Goal: Communication & Community: Answer question/provide support

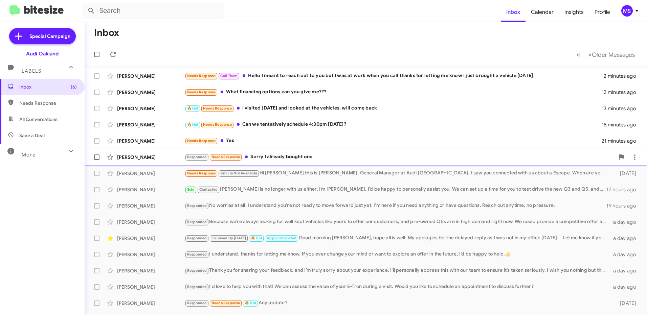
click at [154, 153] on div "[PERSON_NAME] Responded Needs Response Sorry I already bought one 22 minutes ago" at bounding box center [365, 157] width 551 height 14
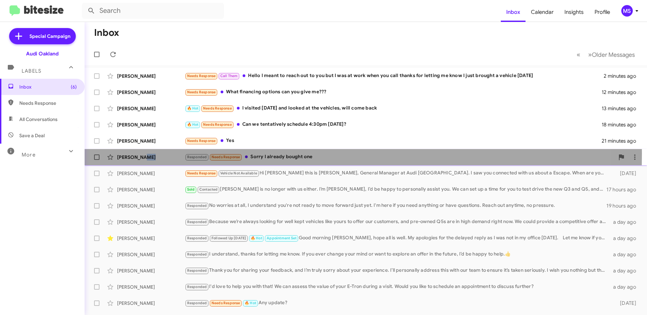
click at [154, 153] on div "[PERSON_NAME] Responded Needs Response Sorry I already bought one 22 minutes ago" at bounding box center [365, 157] width 551 height 14
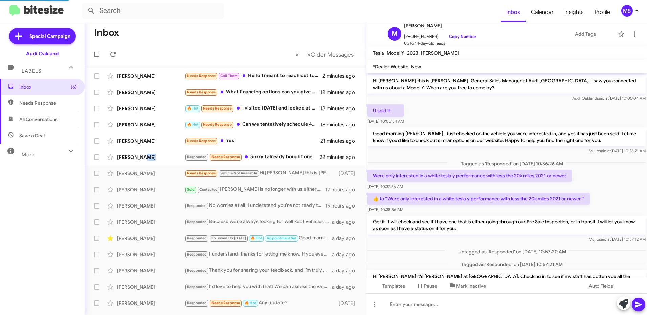
scroll to position [62, 0]
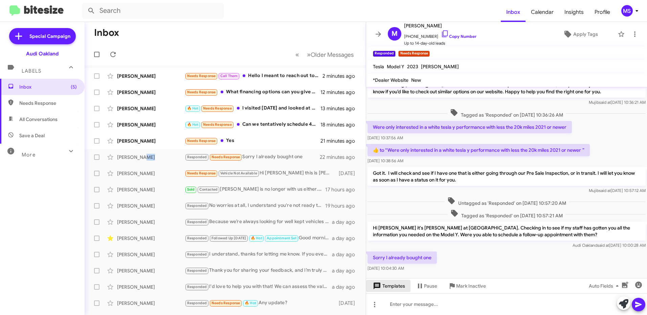
click at [398, 288] on span "Templates" at bounding box center [387, 286] width 33 height 12
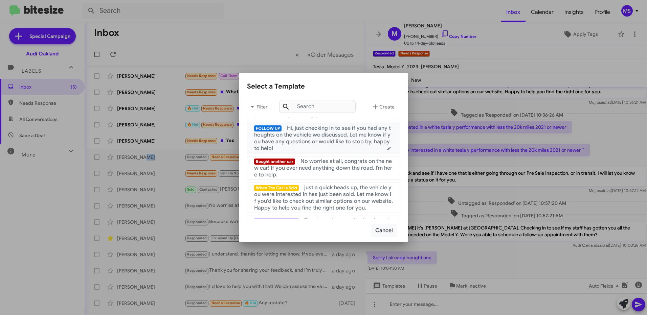
scroll to position [135, 0]
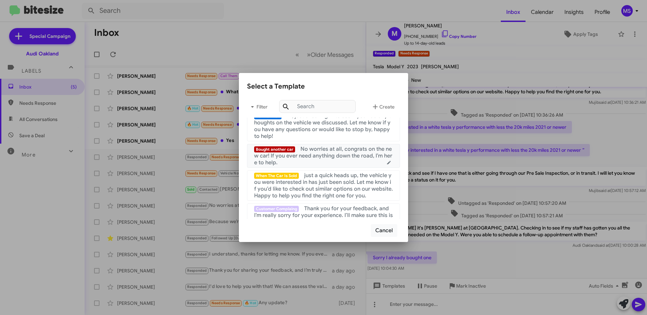
click at [338, 161] on span "No worries at all, congrats on the new car! If you ever need anything down the …" at bounding box center [323, 156] width 138 height 20
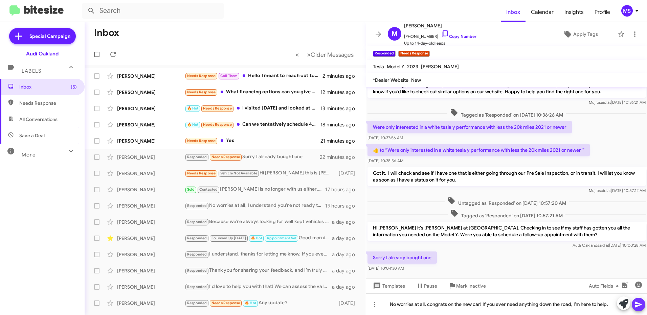
click at [638, 308] on icon at bounding box center [638, 305] width 8 height 8
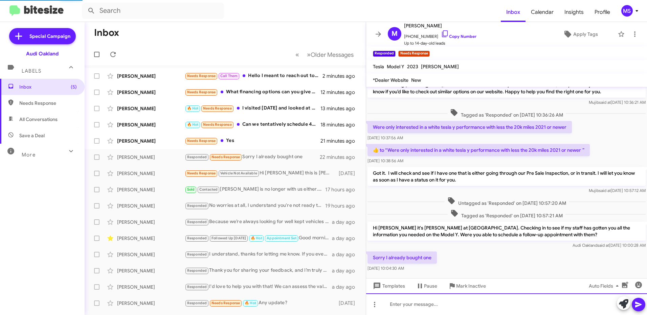
scroll to position [0, 0]
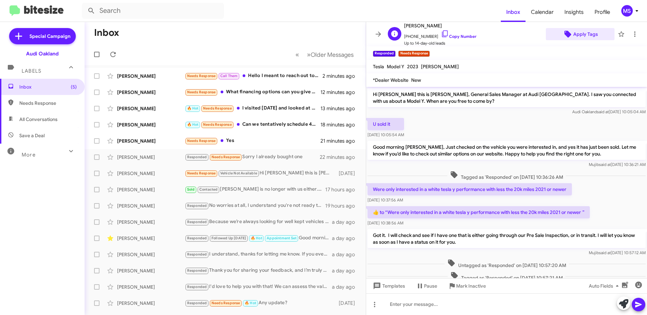
click at [581, 34] on span "Apply Tags" at bounding box center [585, 34] width 25 height 12
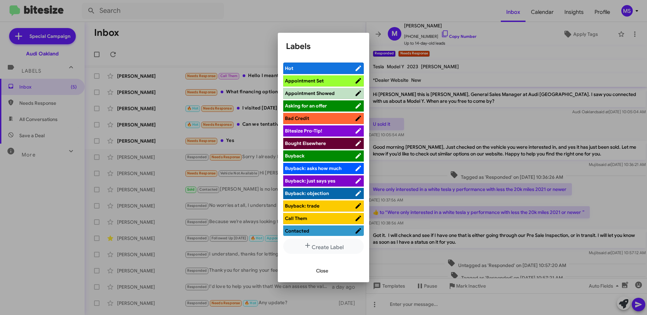
click at [327, 143] on span "Bought Elsewhere" at bounding box center [320, 143] width 70 height 7
click at [319, 269] on span "Close" at bounding box center [322, 271] width 12 height 12
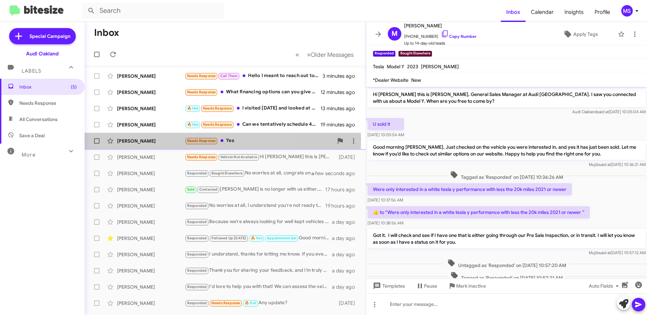
click at [155, 140] on div "[PERSON_NAME]" at bounding box center [151, 141] width 68 height 7
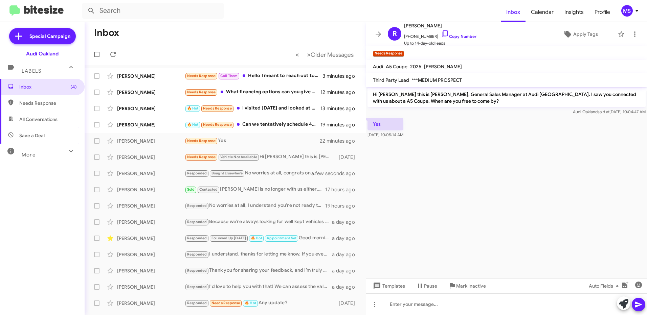
drag, startPoint x: 445, startPoint y: 101, endPoint x: 372, endPoint y: 96, distance: 73.5
click at [372, 96] on p "Hi [PERSON_NAME] this is [PERSON_NAME], General Sales Manager at Audi [GEOGRAPH…" at bounding box center [506, 97] width 278 height 19
copy p "Hi [PERSON_NAME] this is [PERSON_NAME], General Sales Manager at Audi [GEOGRAPH…"
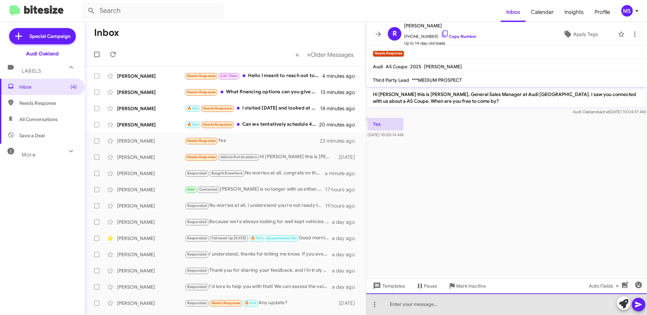
click at [427, 304] on div at bounding box center [506, 305] width 281 height 22
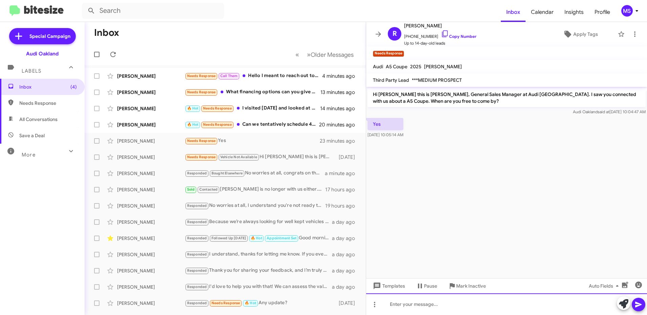
paste div
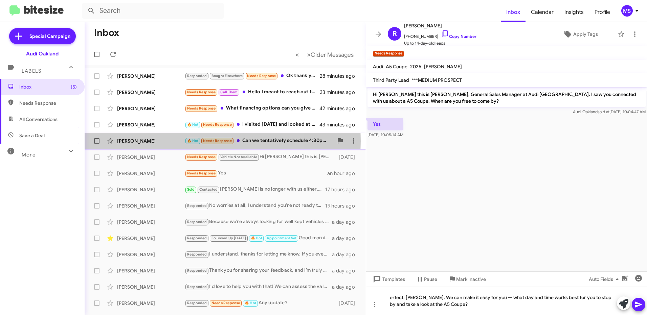
click at [160, 141] on div "[PERSON_NAME]" at bounding box center [151, 141] width 68 height 7
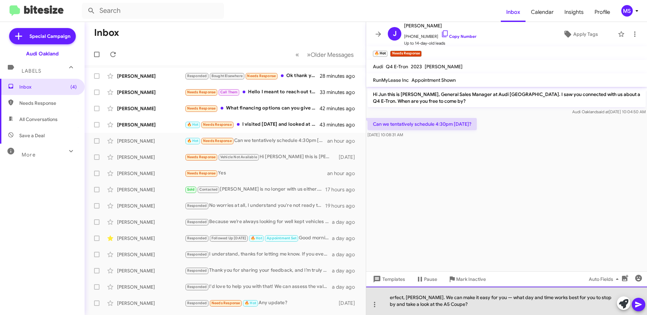
click at [390, 298] on div "erfect, [PERSON_NAME]. We can make it easy for you — what day and time works be…" at bounding box center [506, 301] width 281 height 28
drag, startPoint x: 459, startPoint y: 309, endPoint x: 375, endPoint y: 291, distance: 85.3
click at [375, 291] on div "Perfect, [PERSON_NAME]. We can make it easy for you — what day and time works b…" at bounding box center [506, 301] width 281 height 28
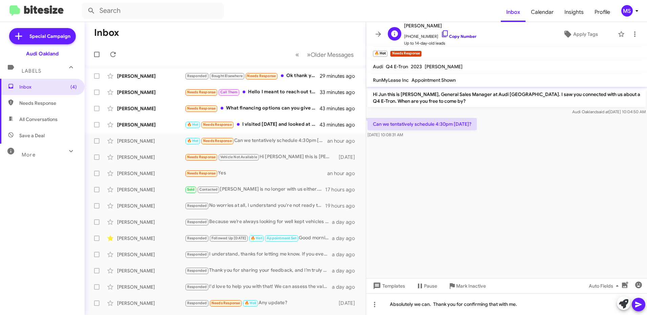
click at [461, 37] on link "Copy Number" at bounding box center [459, 36] width 36 height 5
click at [531, 307] on div "Absolutely we can. Thank you for confirming that with me." at bounding box center [506, 305] width 281 height 22
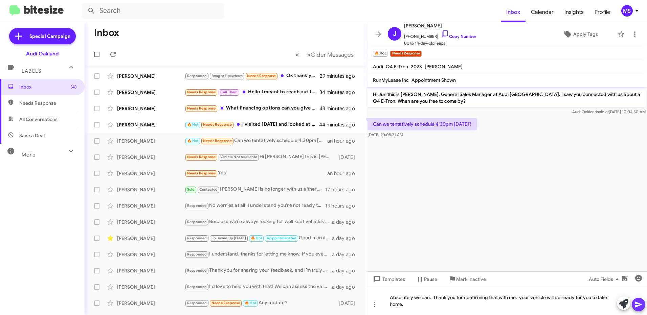
click at [638, 302] on icon at bounding box center [638, 305] width 8 height 8
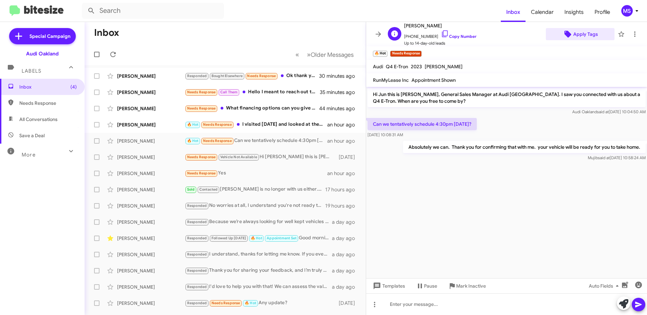
click at [582, 35] on span "Apply Tags" at bounding box center [585, 34] width 25 height 12
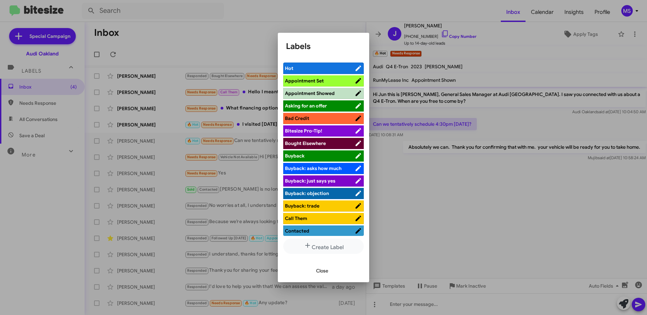
click at [320, 78] on span "Appointment Set" at bounding box center [304, 81] width 39 height 6
click at [323, 272] on span "Close" at bounding box center [322, 271] width 12 height 12
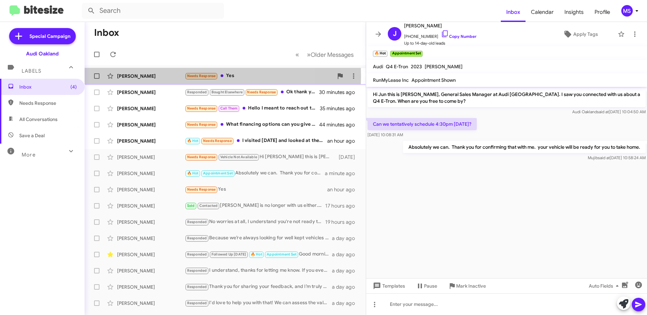
click at [166, 76] on div "[PERSON_NAME]" at bounding box center [151, 76] width 68 height 7
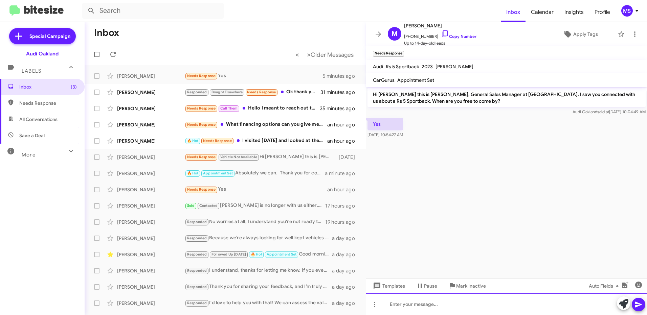
click at [410, 306] on div at bounding box center [506, 305] width 281 height 22
drag, startPoint x: 425, startPoint y: 300, endPoint x: 292, endPoint y: 304, distance: 133.6
click at [292, 304] on div "Inbox « Previous » Next Older Messages [PERSON_NAME] Needs Response Yes 5 minut…" at bounding box center [366, 168] width 562 height 293
click at [389, 305] on div at bounding box center [506, 305] width 281 height 22
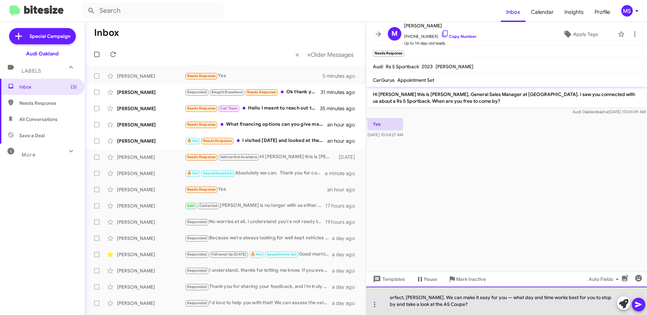
click at [390, 299] on div "erfect, [PERSON_NAME]. We can make it easy for you — what day and time works be…" at bounding box center [506, 301] width 281 height 28
drag, startPoint x: 464, startPoint y: 307, endPoint x: 375, endPoint y: 288, distance: 91.5
click at [375, 288] on div "Perfect, [PERSON_NAME]. We can make it easy for you — what day and time works b…" at bounding box center [506, 301] width 281 height 28
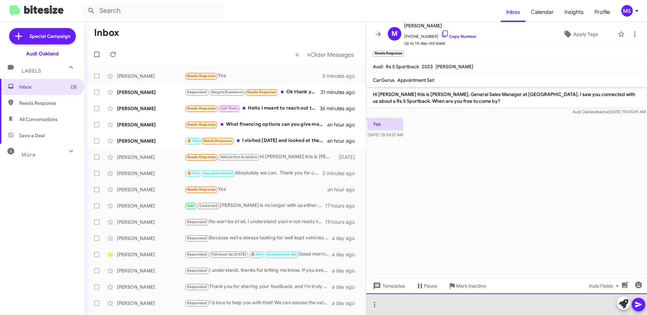
click at [423, 305] on div at bounding box center [506, 305] width 281 height 22
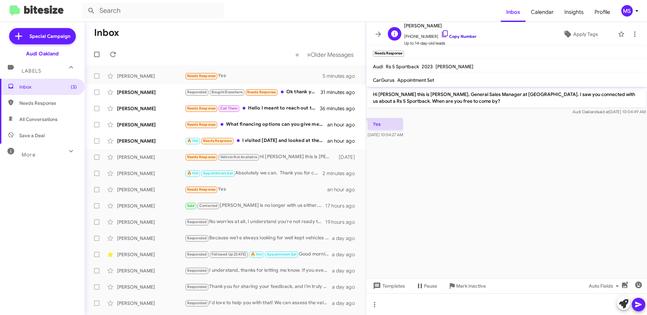
click at [463, 36] on link "Copy Number" at bounding box center [459, 36] width 36 height 5
click at [481, 303] on div at bounding box center [506, 305] width 281 height 22
click at [481, 303] on div "When can you come in [DATE]?" at bounding box center [506, 305] width 281 height 22
click at [617, 35] on icon at bounding box center [621, 34] width 8 height 8
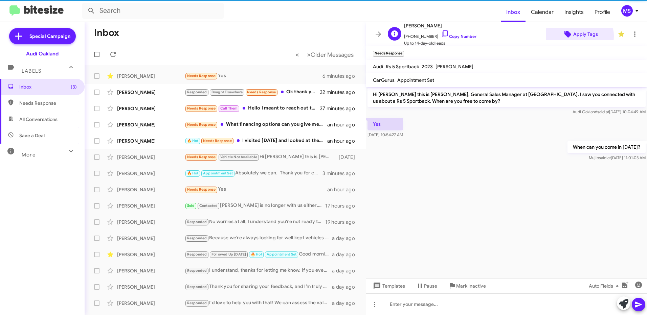
click at [573, 36] on span "Apply Tags" at bounding box center [585, 34] width 25 height 12
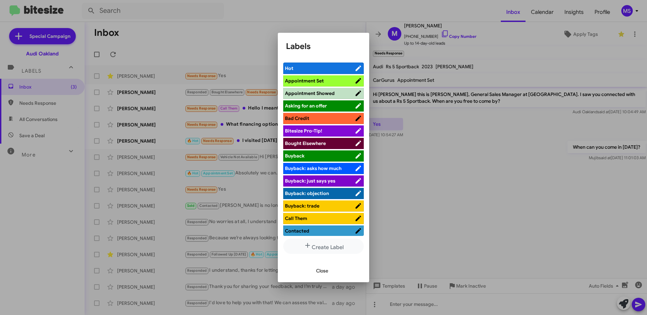
click at [297, 66] on span "Hot" at bounding box center [320, 68] width 70 height 7
click at [322, 270] on span "Close" at bounding box center [322, 271] width 12 height 12
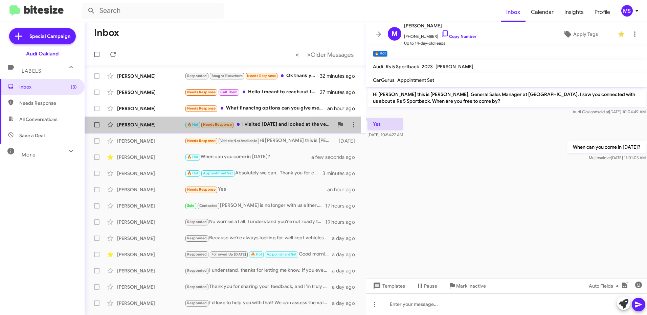
click at [167, 124] on div "[PERSON_NAME]" at bounding box center [151, 124] width 68 height 7
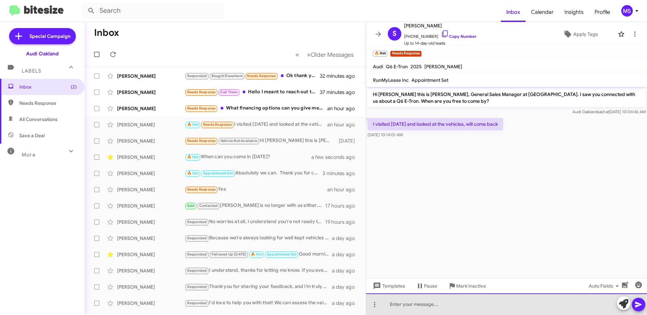
click at [442, 307] on div at bounding box center [506, 305] width 281 height 22
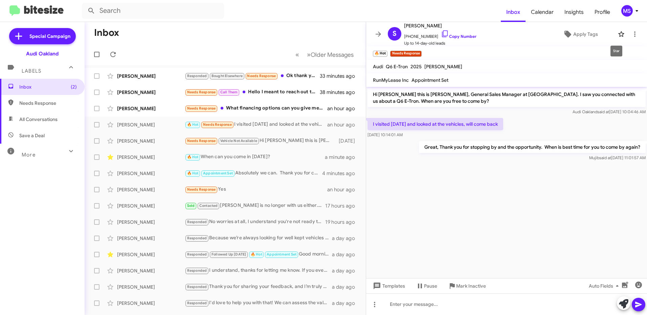
click at [617, 31] on icon at bounding box center [621, 34] width 8 height 8
click at [588, 35] on span "Apply Tags" at bounding box center [585, 34] width 25 height 12
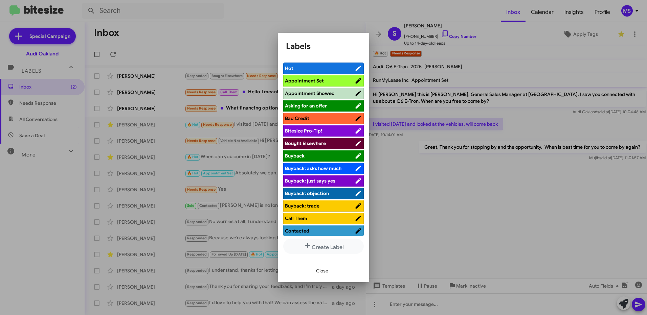
click at [337, 66] on span "Hot" at bounding box center [320, 68] width 70 height 7
click at [323, 270] on span "Close" at bounding box center [322, 271] width 12 height 12
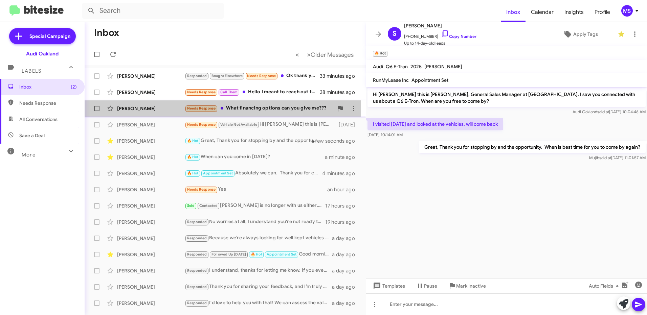
click at [160, 108] on div "[PERSON_NAME]" at bounding box center [151, 108] width 68 height 7
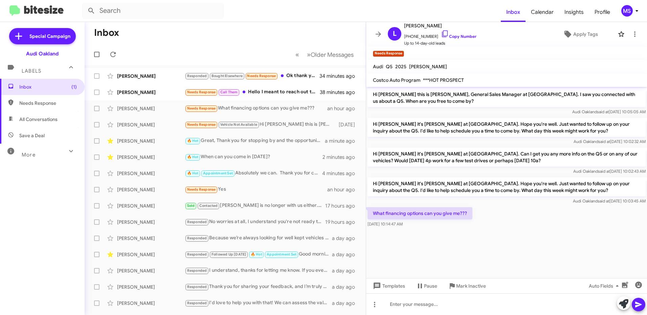
drag, startPoint x: 545, startPoint y: 190, endPoint x: 372, endPoint y: 182, distance: 172.6
click at [372, 182] on p "Hi [PERSON_NAME] it's [PERSON_NAME] at [GEOGRAPHIC_DATA]. Hope you're well. Jus…" at bounding box center [506, 187] width 278 height 19
copy p "Hi [PERSON_NAME] it's [PERSON_NAME] at [GEOGRAPHIC_DATA]. Hope you're well. Jus…"
drag, startPoint x: 471, startPoint y: 212, endPoint x: 373, endPoint y: 217, distance: 97.9
click at [373, 217] on p "What financing options can you give me???" at bounding box center [419, 213] width 105 height 12
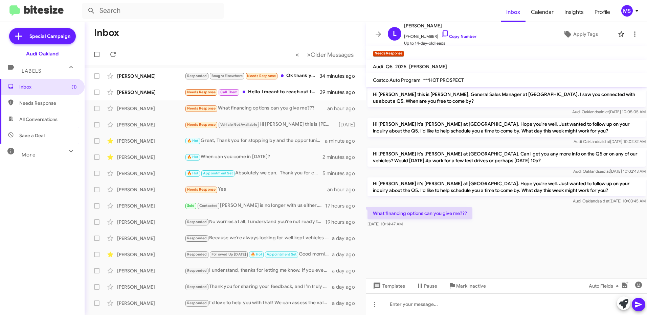
copy p "What financing options can you give me???"
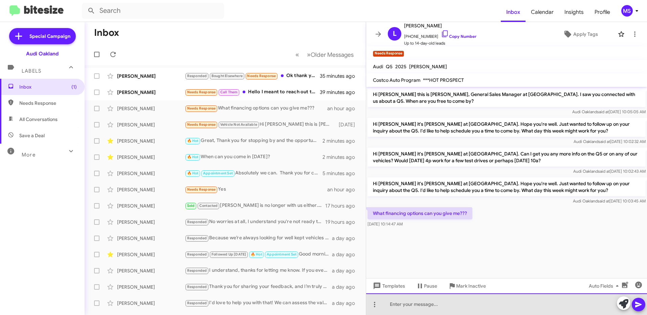
click at [410, 305] on div at bounding box center [506, 305] width 281 height 22
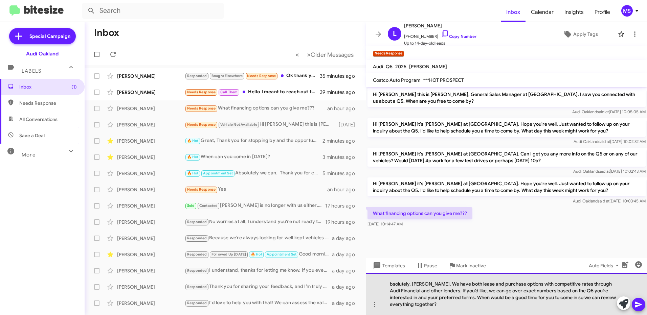
click at [390, 283] on div "bsolutely, [PERSON_NAME]. We have both lease and purchase options with competit…" at bounding box center [506, 294] width 281 height 42
click at [434, 308] on div "bsolutely, [PERSON_NAME]. We have both lease and purchase options with competit…" at bounding box center [506, 294] width 281 height 42
click at [390, 284] on div "bsolutely, [PERSON_NAME]. We have both lease and purchase options with competit…" at bounding box center [506, 294] width 281 height 42
click at [450, 306] on div "Absolutely, [GEOGRAPHIC_DATA]. We have both lease and purchase options with com…" at bounding box center [506, 294] width 281 height 42
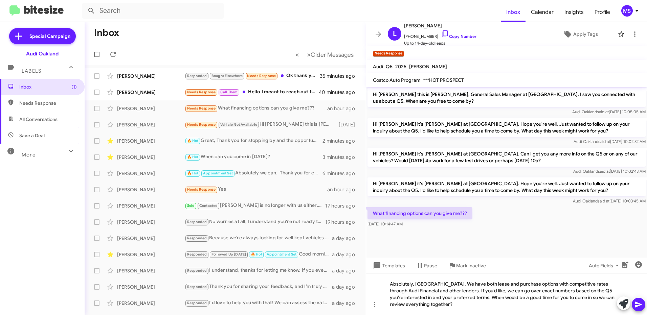
click at [639, 302] on icon at bounding box center [638, 305] width 8 height 8
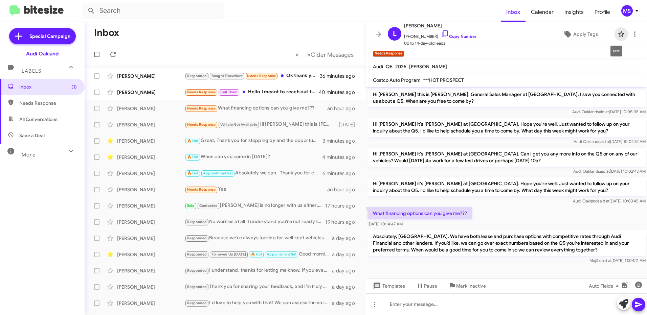
click at [617, 36] on icon at bounding box center [621, 34] width 8 height 8
click at [584, 30] on span "Apply Tags" at bounding box center [585, 34] width 25 height 12
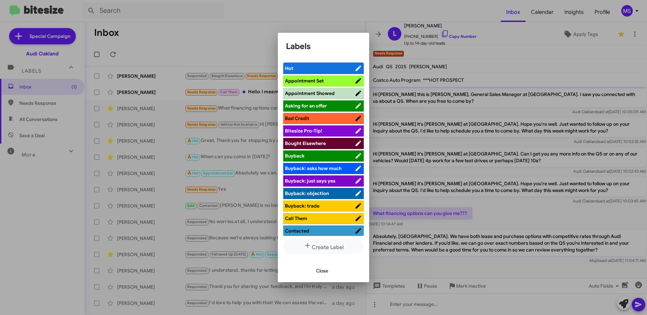
click at [315, 71] on span "Hot" at bounding box center [320, 68] width 70 height 7
click at [324, 271] on span "Close" at bounding box center [322, 271] width 12 height 12
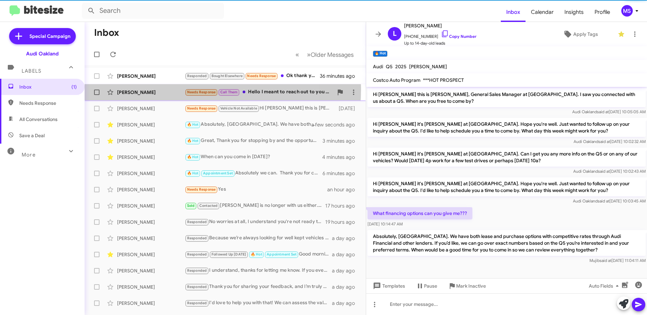
click at [168, 89] on div "[PERSON_NAME] Needs Response Call Them Hello I meant to reach out to you but I …" at bounding box center [225, 93] width 270 height 14
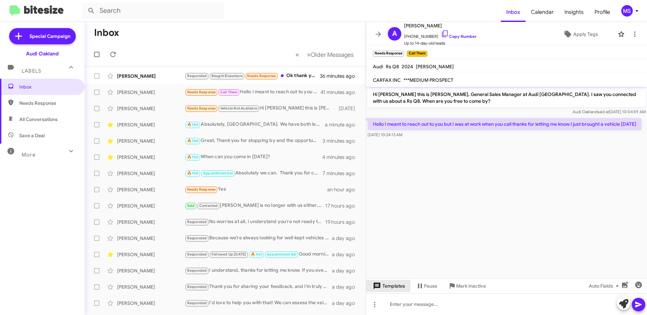
click at [398, 290] on span "Templates" at bounding box center [387, 286] width 33 height 12
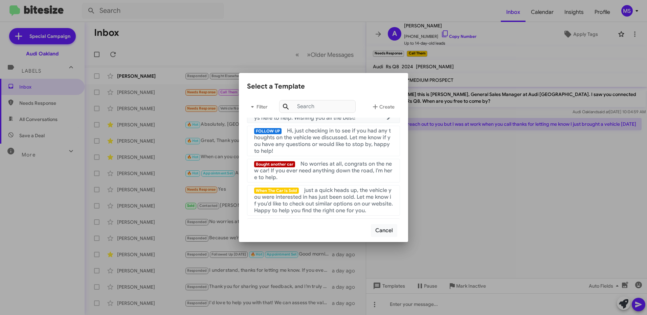
scroll to position [135, 0]
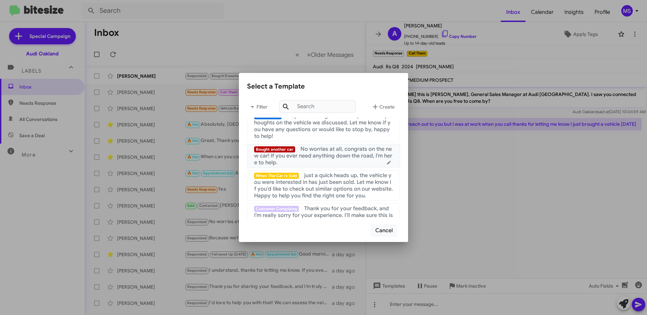
click at [324, 159] on span "No worries at all, congrats on the new car! If you ever need anything down the …" at bounding box center [323, 156] width 138 height 20
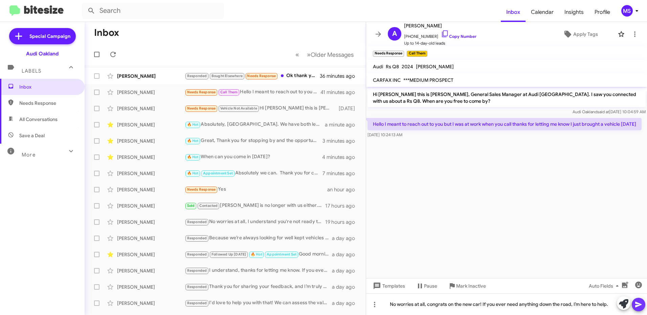
click at [638, 304] on icon at bounding box center [638, 305] width 6 height 6
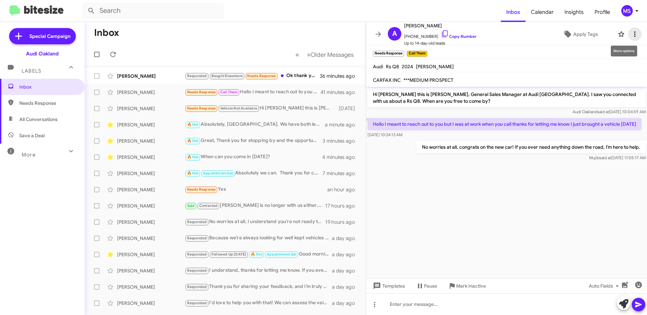
click at [628, 36] on span at bounding box center [635, 34] width 14 height 8
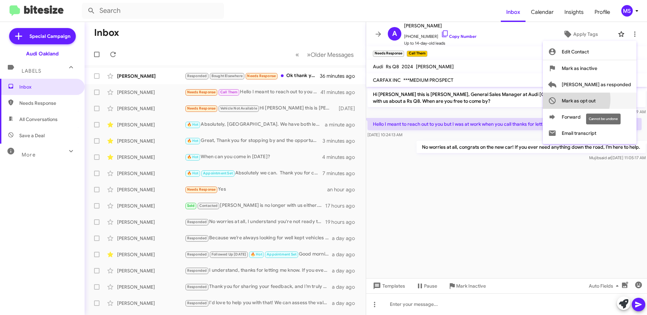
click at [595, 99] on span "Mark as opt out" at bounding box center [578, 101] width 34 height 16
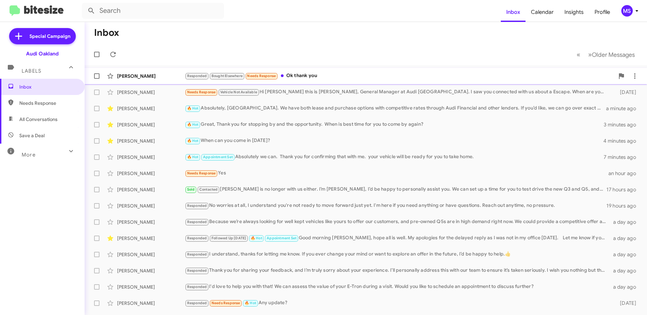
click at [159, 75] on div "[PERSON_NAME]" at bounding box center [151, 76] width 68 height 7
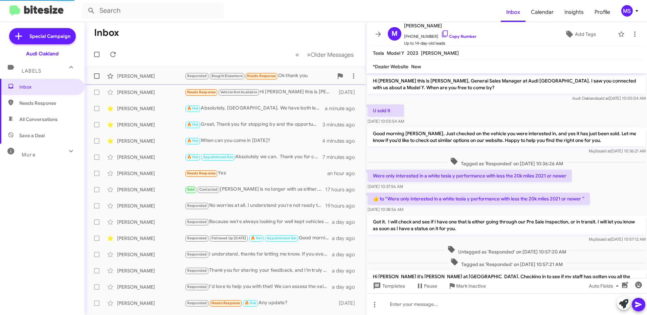
scroll to position [126, 0]
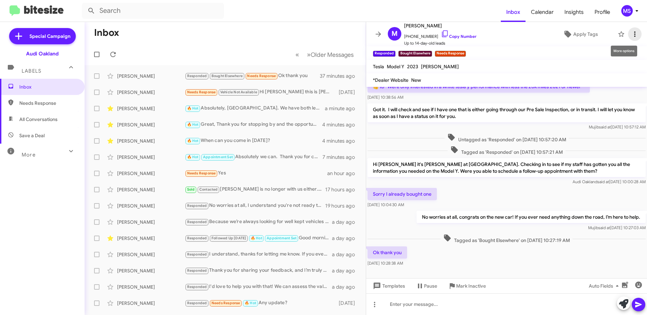
click at [630, 32] on icon at bounding box center [634, 34] width 8 height 8
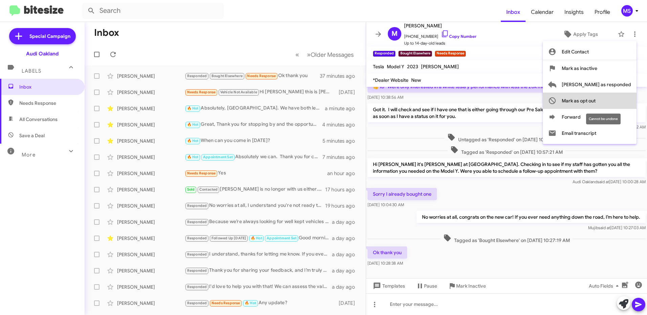
click at [626, 99] on button "Mark as opt out" at bounding box center [589, 101] width 94 height 16
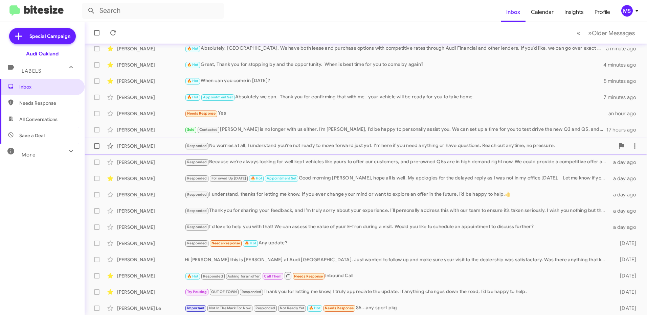
scroll to position [45, 0]
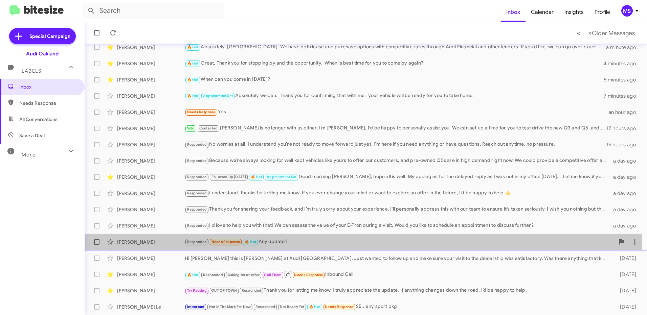
click at [161, 243] on div "[PERSON_NAME]" at bounding box center [151, 242] width 68 height 7
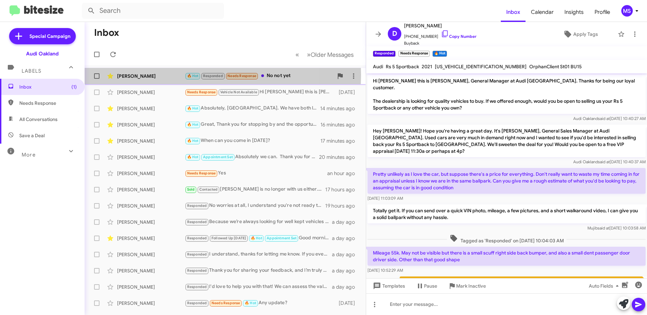
click at [168, 75] on div "[PERSON_NAME]" at bounding box center [151, 76] width 68 height 7
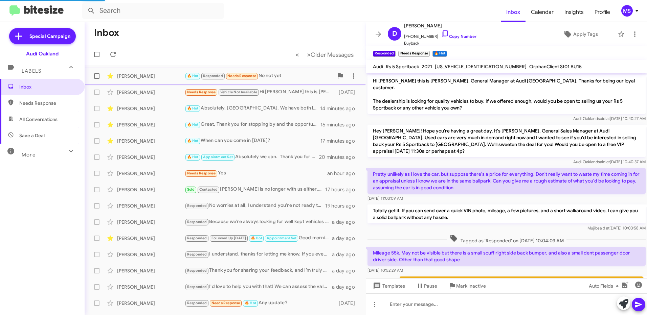
scroll to position [16, 0]
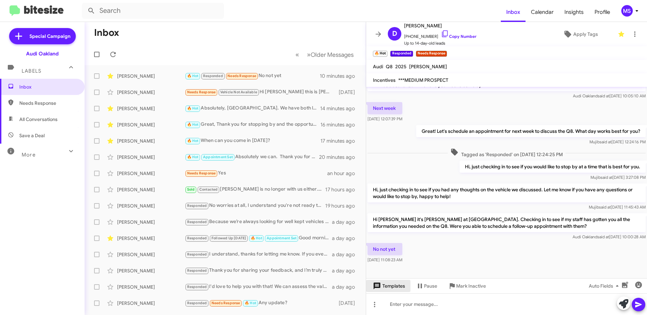
click at [391, 289] on span "Templates" at bounding box center [387, 286] width 33 height 12
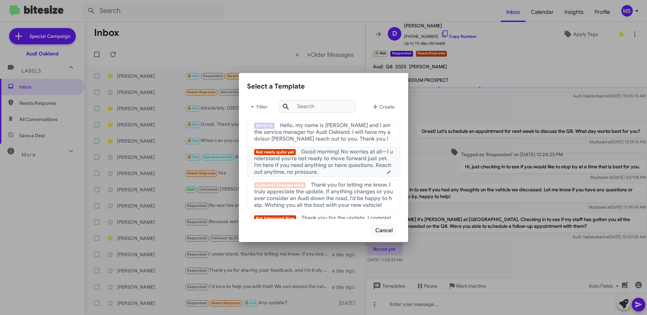
click at [333, 159] on span "Good morning! No worries at all—I understand you're not ready to move forward j…" at bounding box center [323, 161] width 139 height 27
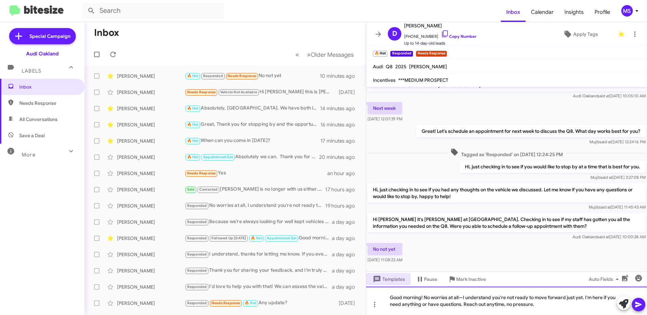
click at [462, 296] on div "Good morning! No worries at all—I understand you're not ready to move forward j…" at bounding box center [506, 301] width 281 height 28
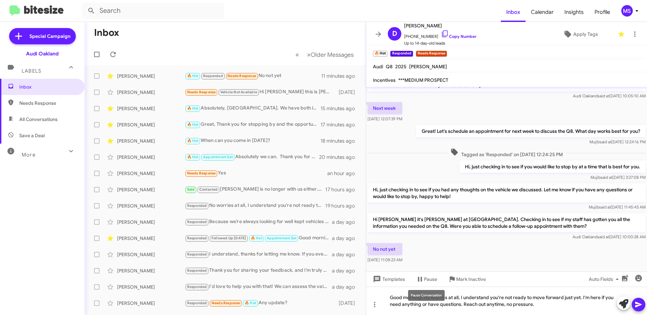
click at [423, 298] on div "Pause Conversation" at bounding box center [426, 295] width 37 height 11
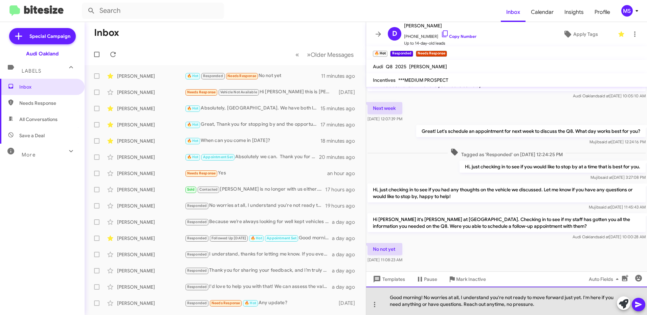
click at [456, 297] on div "Good morning! No worries at all, I understand you're not ready to move forward …" at bounding box center [506, 301] width 281 height 28
click at [424, 299] on div "Good morning! No worries at all, I understand you're not ready to move forward …" at bounding box center [506, 301] width 281 height 28
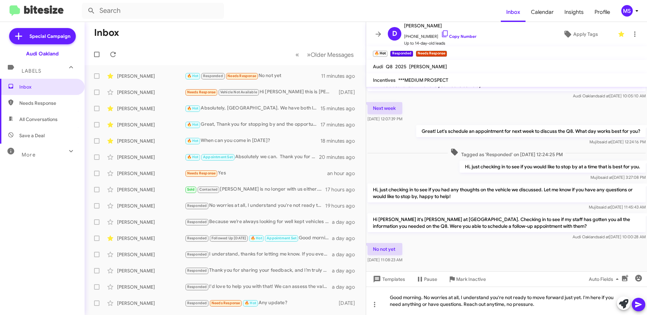
click at [638, 305] on icon at bounding box center [638, 305] width 6 height 6
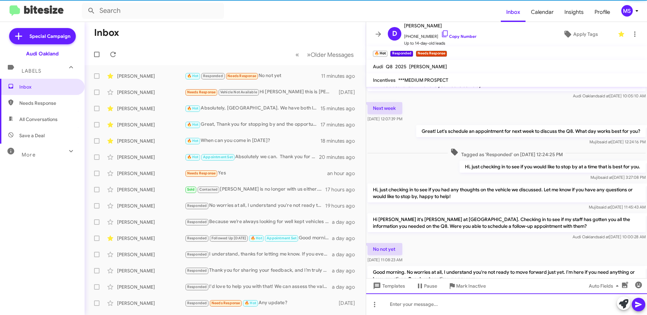
scroll to position [47, 0]
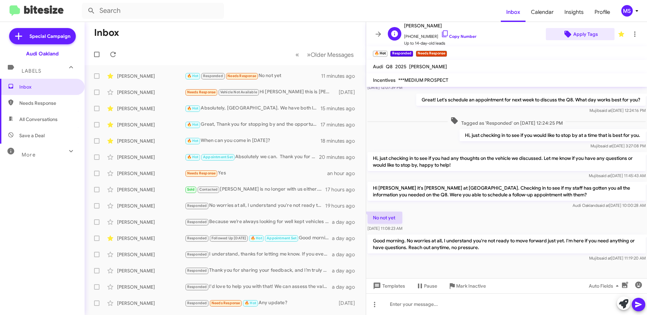
click at [590, 36] on span "Apply Tags" at bounding box center [585, 34] width 25 height 12
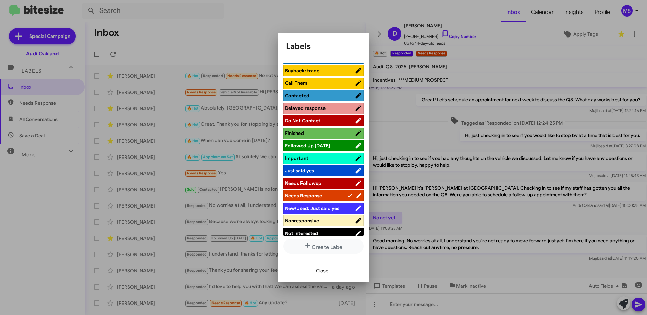
scroll to position [169, 0]
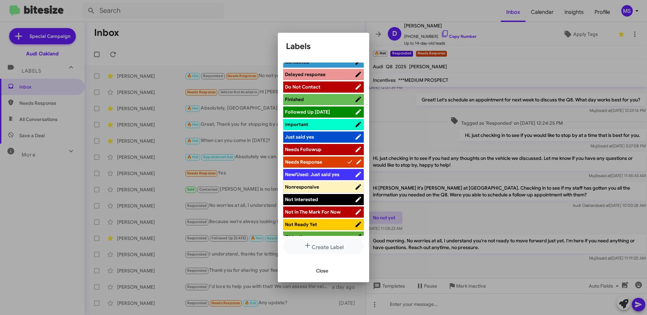
click at [324, 212] on span "Not In The Mark For Now" at bounding box center [313, 212] width 56 height 6
click at [321, 269] on span "Close" at bounding box center [322, 271] width 12 height 12
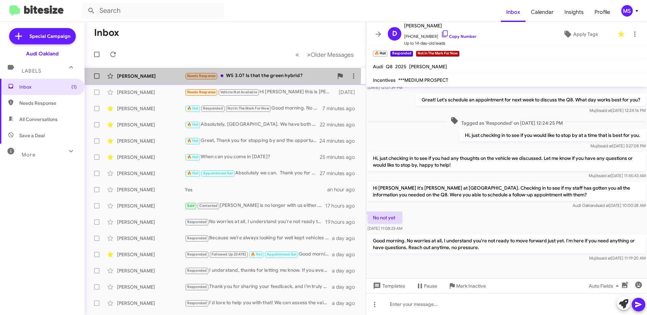
click at [164, 74] on div "[PERSON_NAME]" at bounding box center [151, 76] width 68 height 7
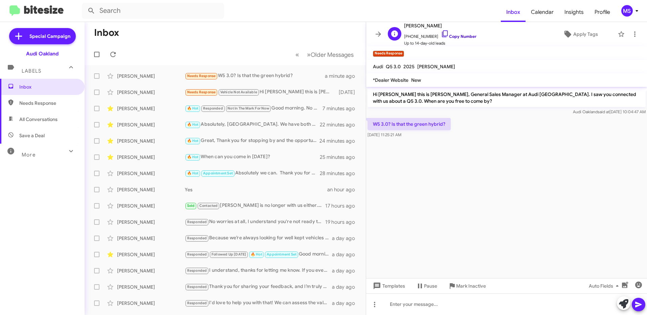
click at [455, 36] on link "Copy Number" at bounding box center [459, 36] width 36 height 5
click at [435, 305] on div at bounding box center [506, 305] width 281 height 22
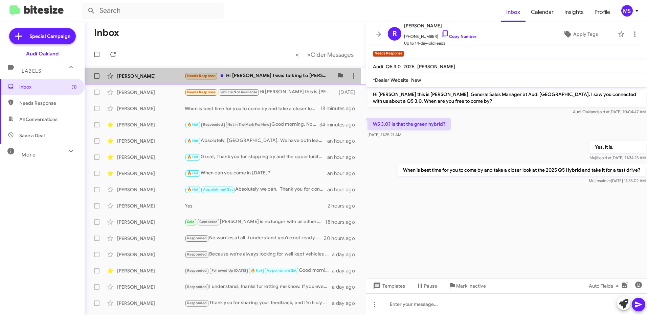
click at [167, 75] on div "[PERSON_NAME]" at bounding box center [151, 76] width 68 height 7
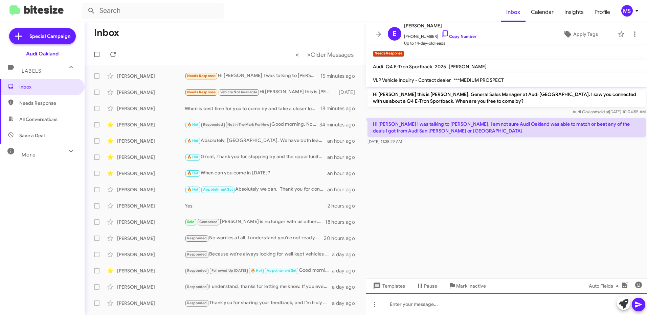
click at [496, 307] on div at bounding box center [506, 305] width 281 height 22
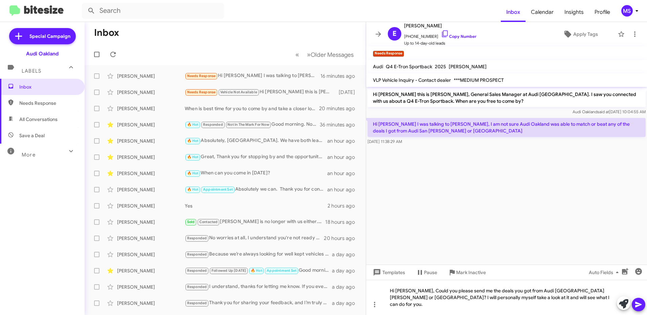
click at [639, 301] on icon at bounding box center [638, 305] width 8 height 8
